Goal: Find specific page/section: Find specific page/section

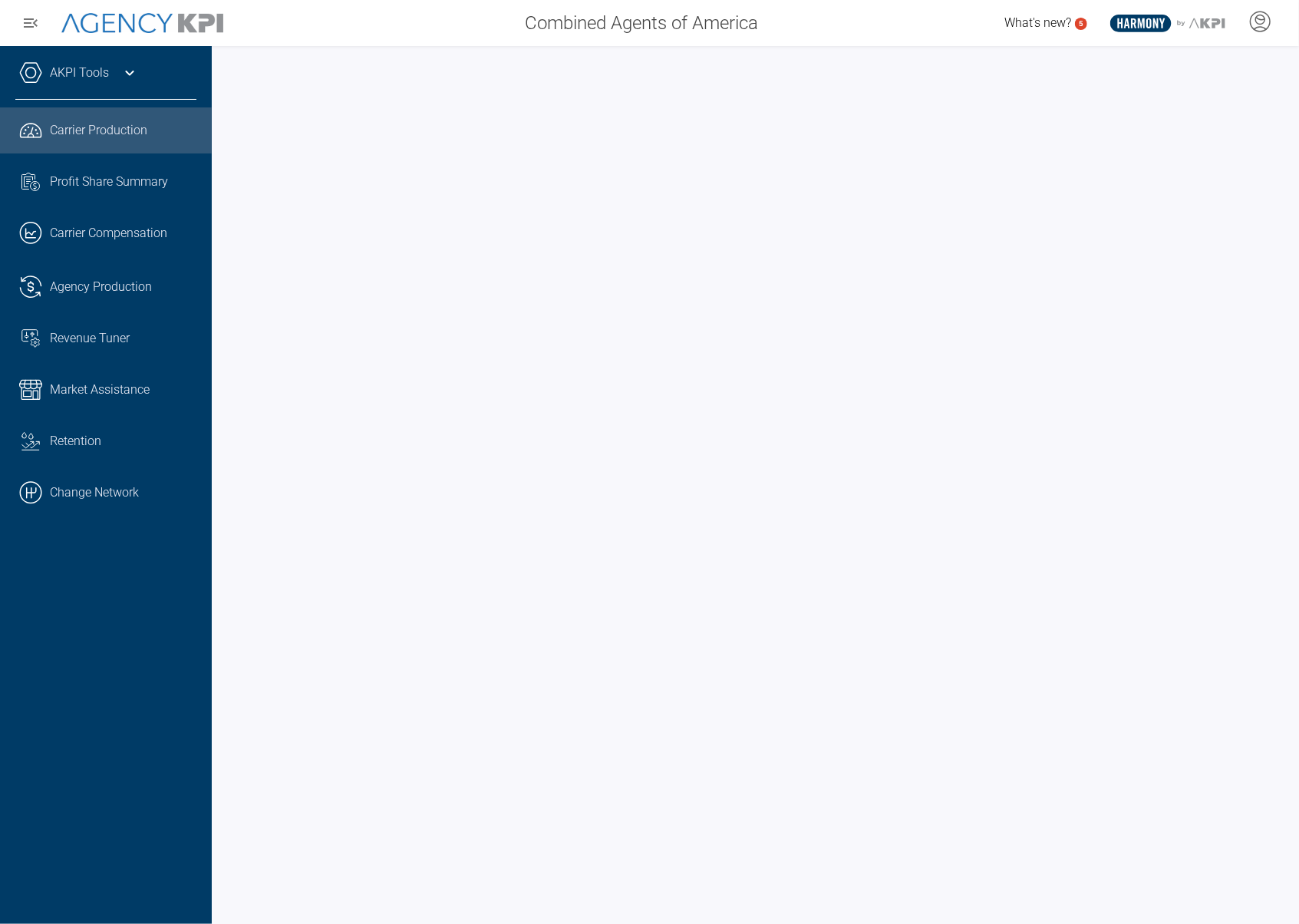
click at [114, 73] on div "AKPI Tools" at bounding box center [106, 80] width 181 height 38
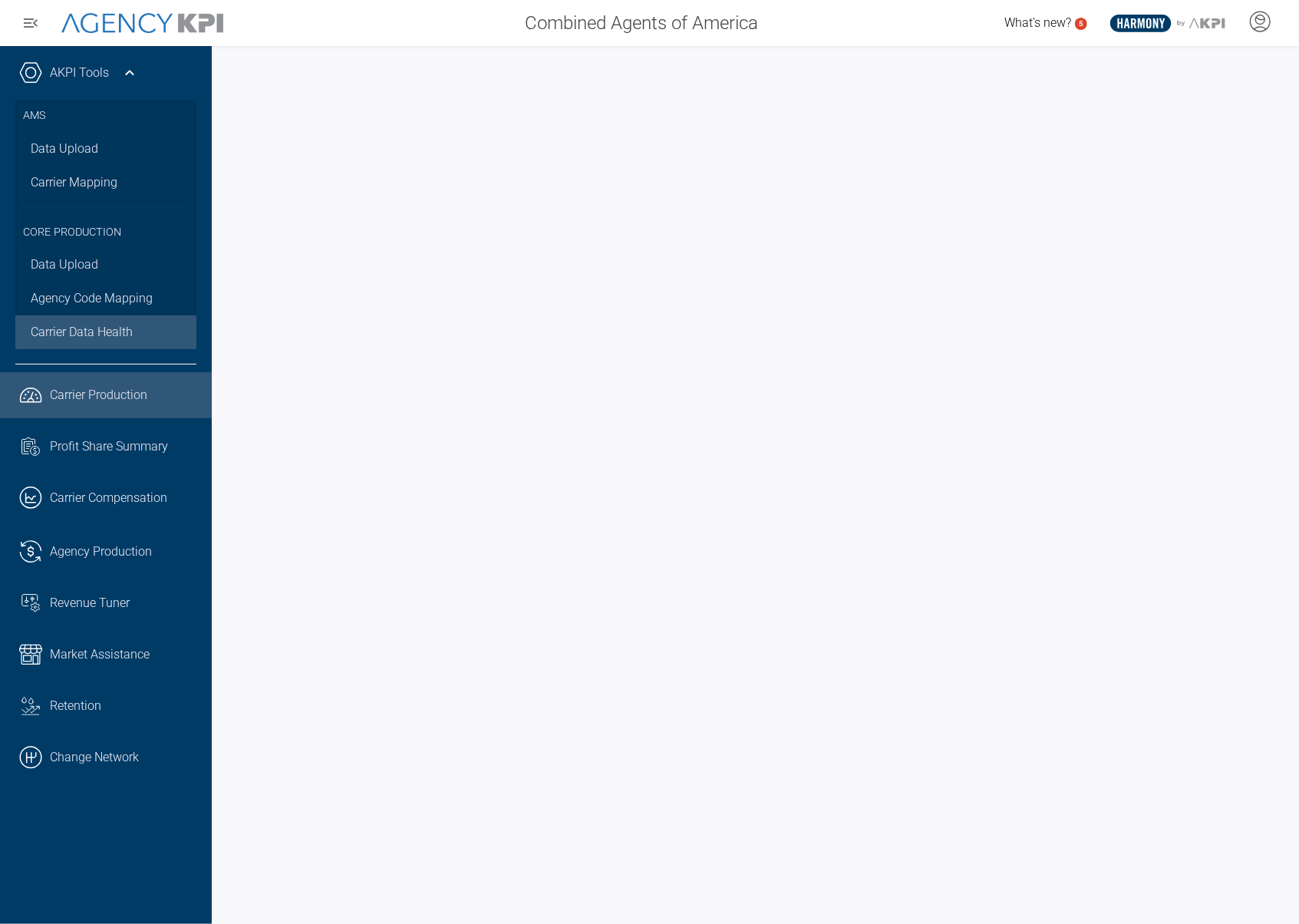
click at [63, 330] on span "Carrier Data Health" at bounding box center [82, 332] width 102 height 19
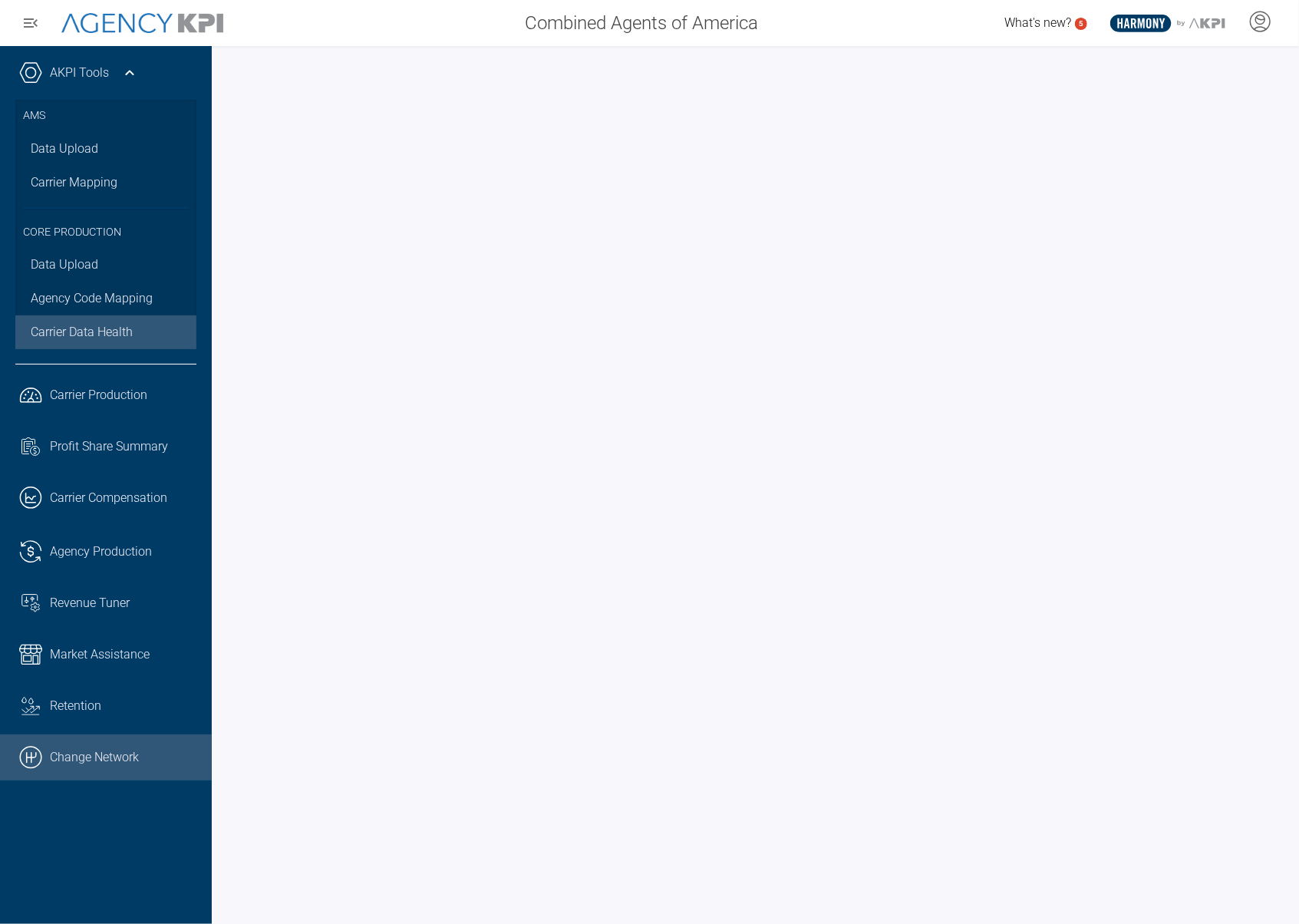
click at [121, 755] on link ".cls-1{fill:none;stroke:#000;stroke-linecap:round;stroke-linejoin:round;stroke-…" at bounding box center [106, 758] width 212 height 46
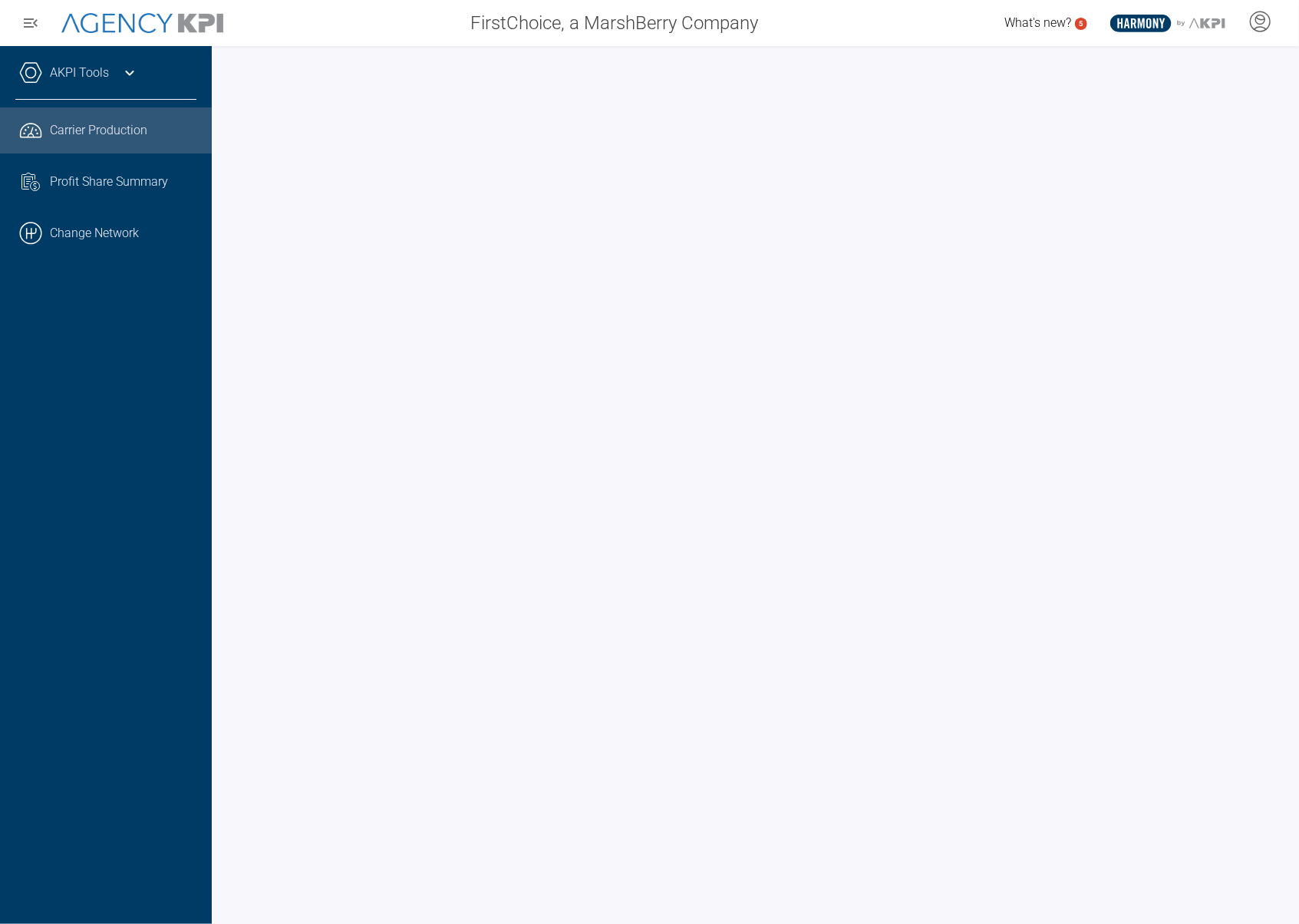
click at [122, 68] on icon at bounding box center [130, 73] width 19 height 19
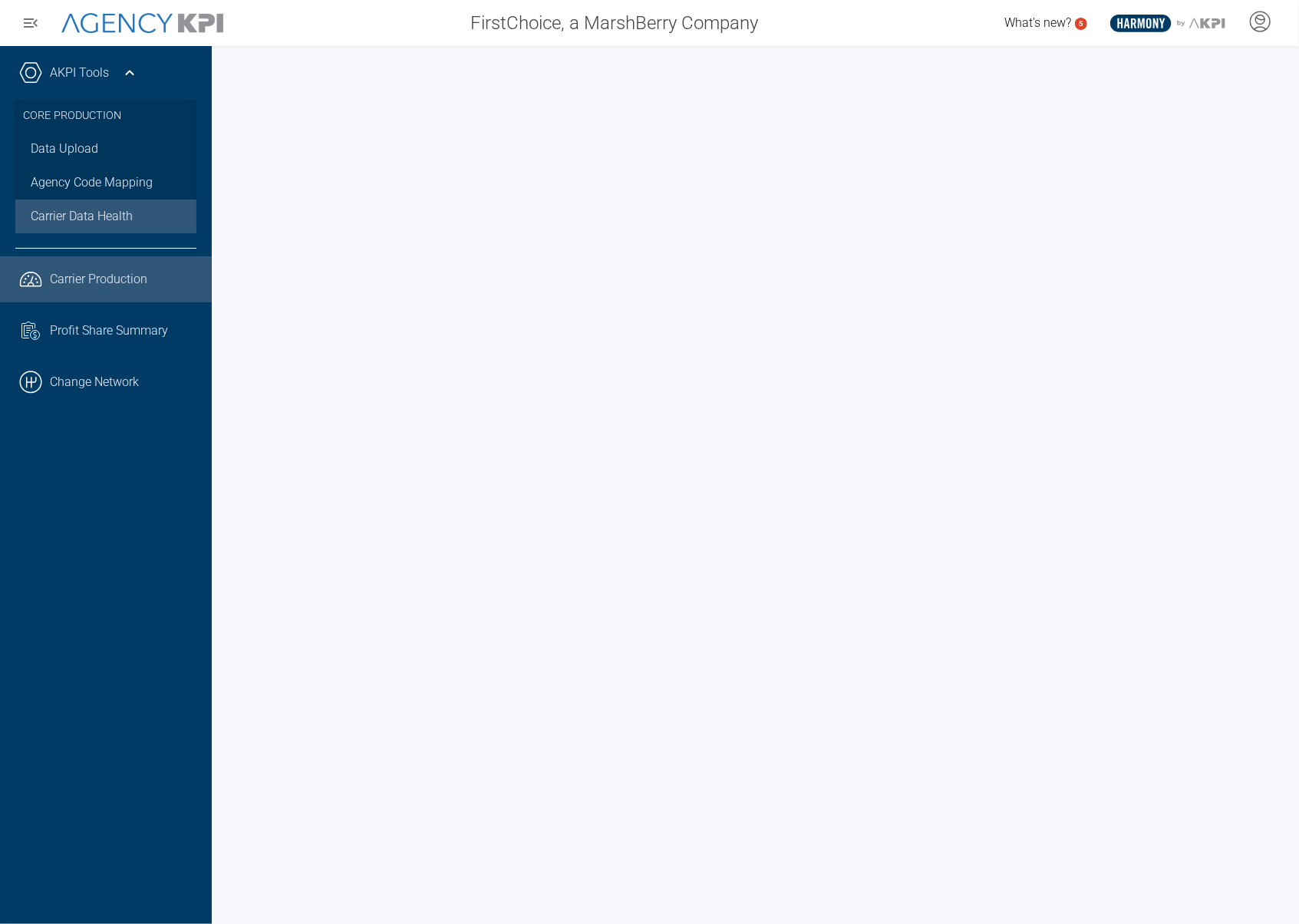
click at [92, 208] on span "Carrier Data Health" at bounding box center [82, 217] width 102 height 19
